Goal: Task Accomplishment & Management: Manage account settings

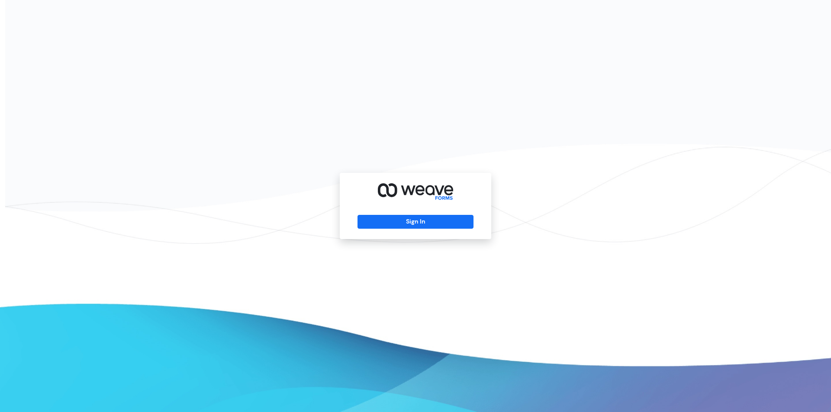
click at [409, 229] on div "Sign In" at bounding box center [415, 206] width 151 height 66
click at [410, 226] on button "Sign In" at bounding box center [415, 222] width 116 height 14
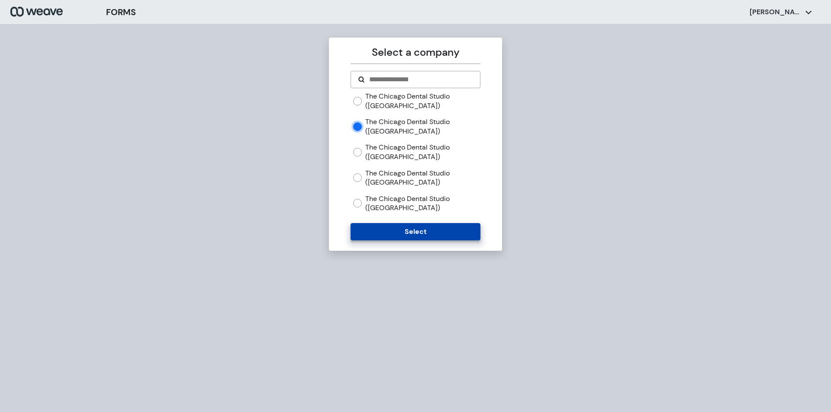
click at [428, 232] on button "Select" at bounding box center [414, 231] width 129 height 17
